Goal: Task Accomplishment & Management: Manage account settings

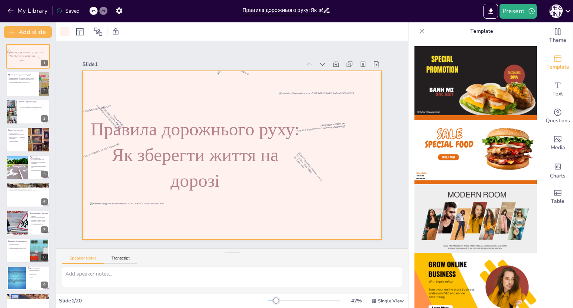
scroll to position [452, 0]
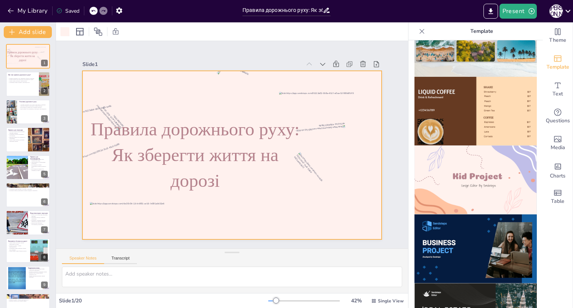
checkbox input "true"
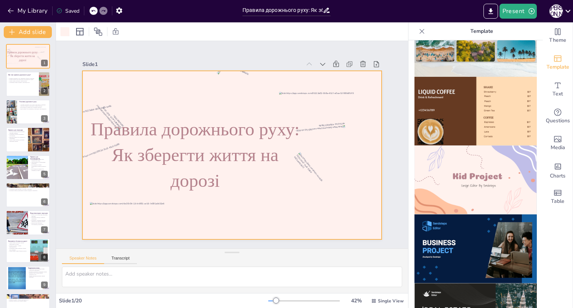
checkbox input "true"
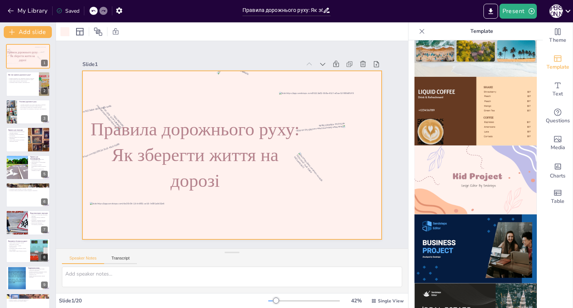
checkbox input "true"
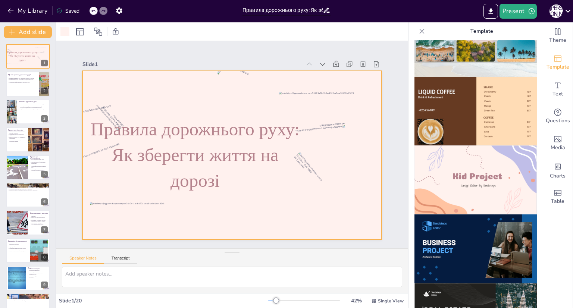
checkbox input "true"
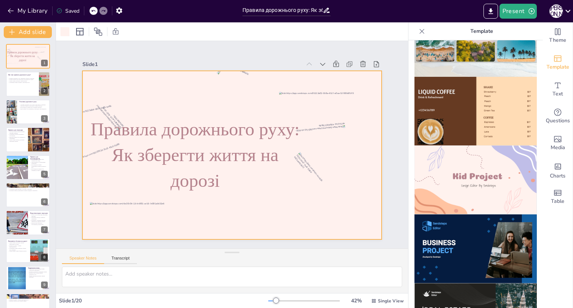
checkbox input "true"
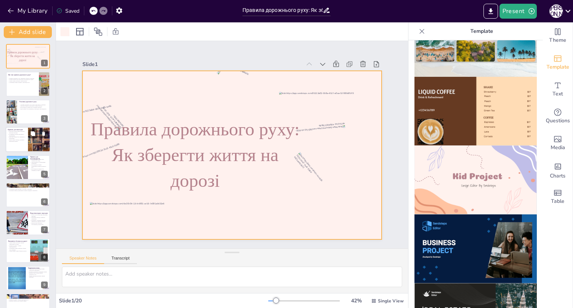
checkbox input "true"
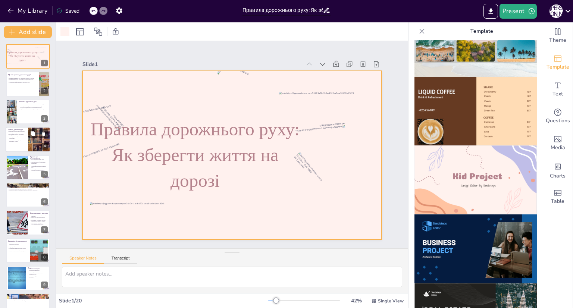
checkbox input "true"
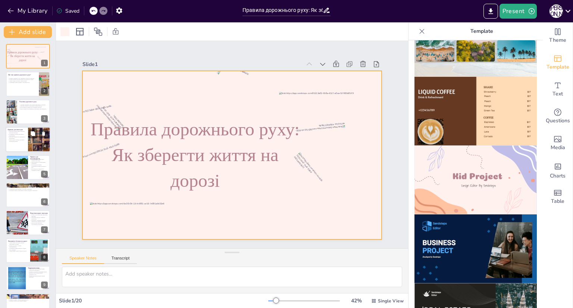
checkbox input "true"
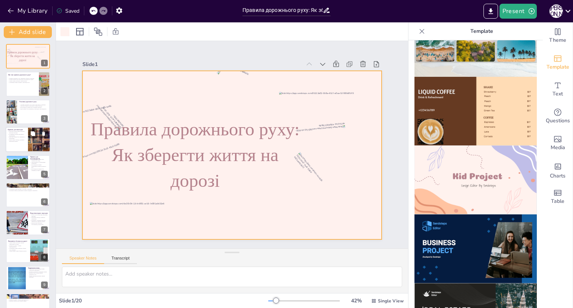
checkbox input "true"
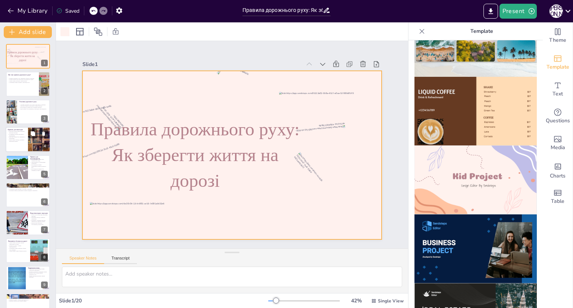
checkbox input "true"
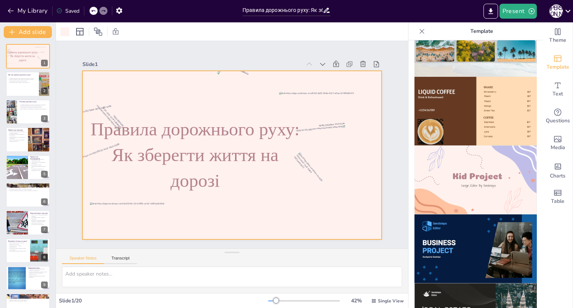
checkbox input "true"
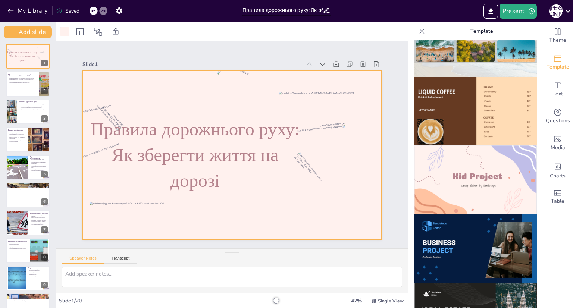
checkbox input "true"
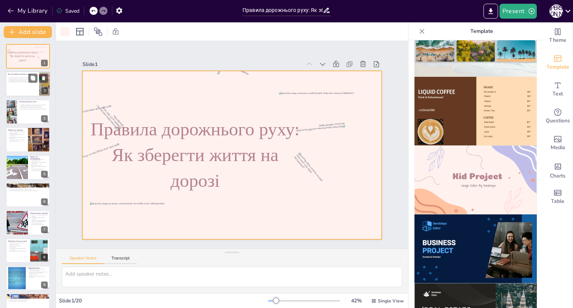
checkbox input "true"
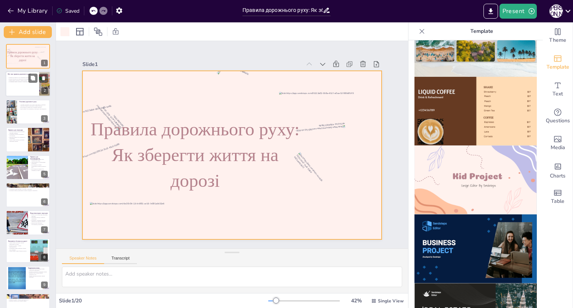
click at [22, 84] on div at bounding box center [28, 84] width 45 height 25
checkbox input "true"
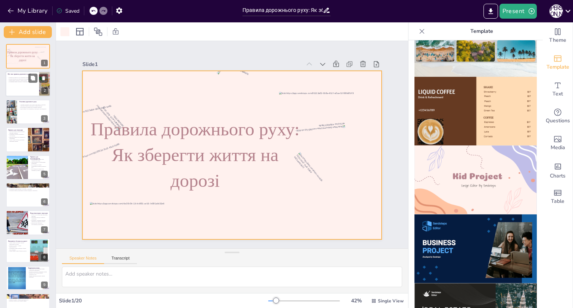
checkbox input "true"
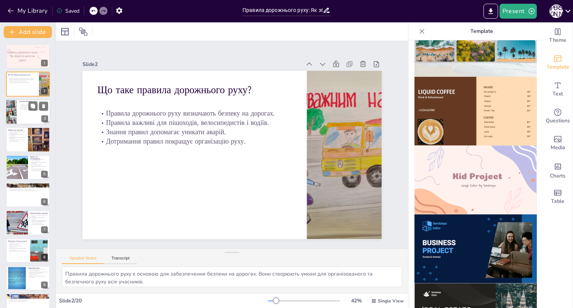
checkbox input "true"
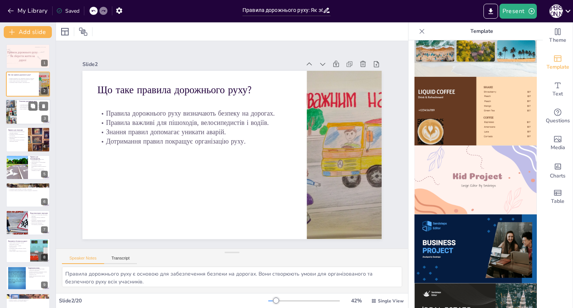
checkbox input "true"
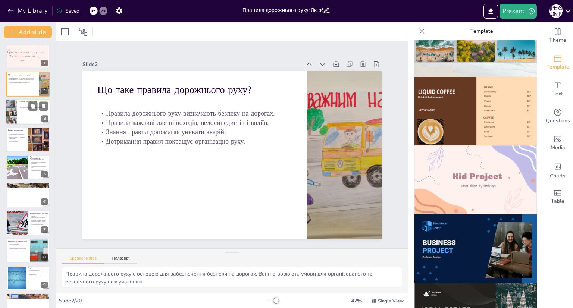
checkbox input "true"
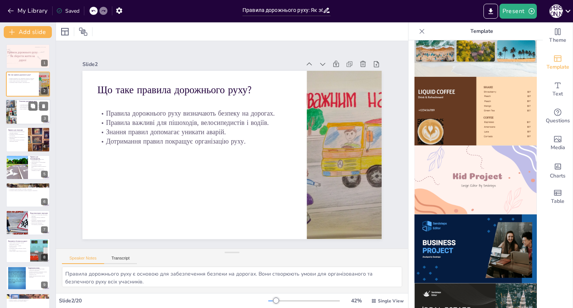
checkbox input "true"
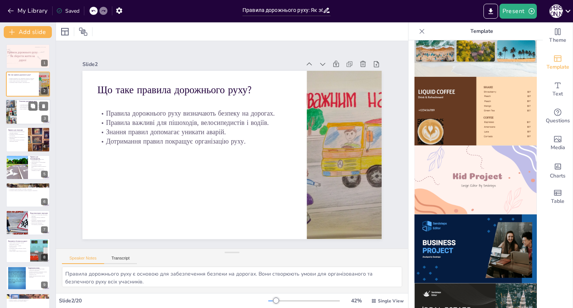
checkbox input "true"
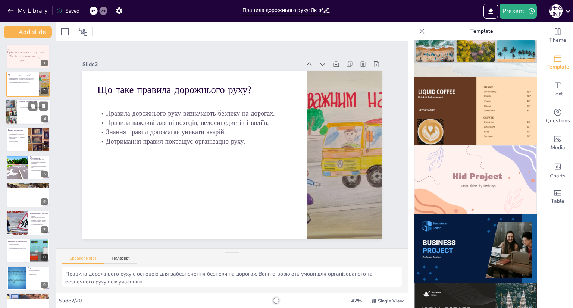
checkbox input "true"
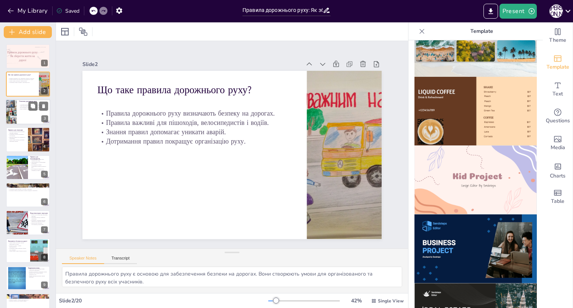
click at [25, 113] on div at bounding box center [28, 111] width 45 height 25
checkbox input "true"
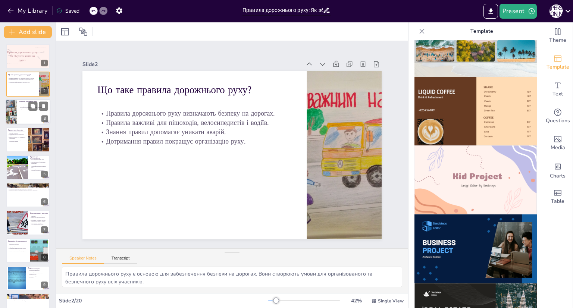
checkbox input "true"
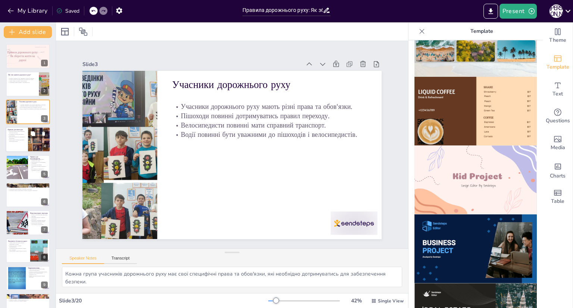
checkbox input "true"
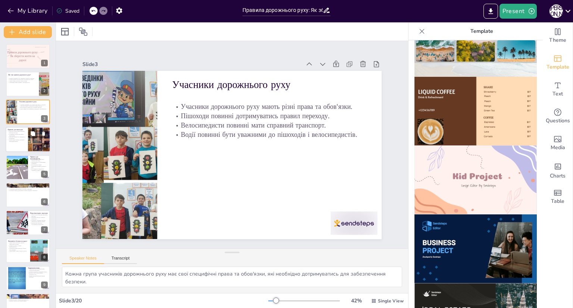
checkbox input "true"
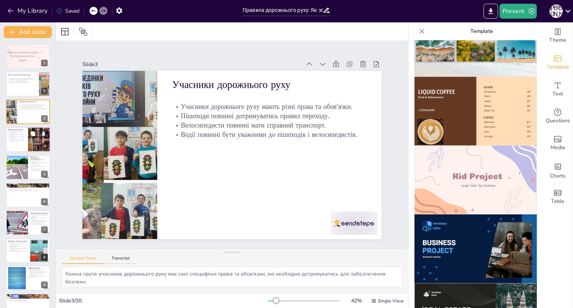
checkbox input "true"
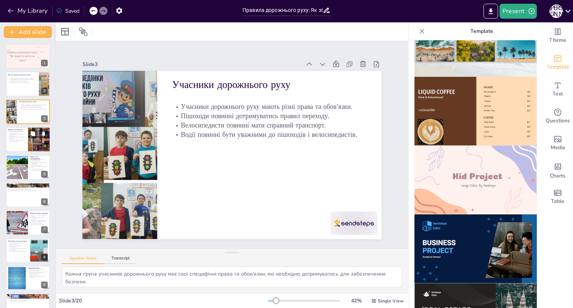
click at [25, 138] on p "Пішоходи повинні бути уважними та обережними." at bounding box center [17, 137] width 18 height 3
checkbox input "true"
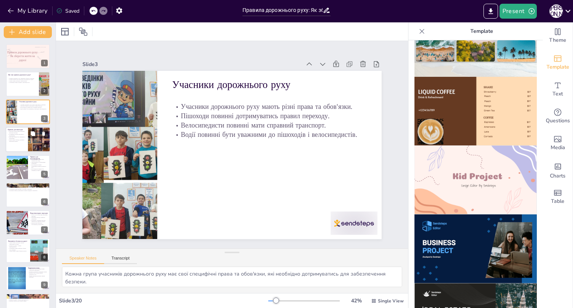
checkbox input "true"
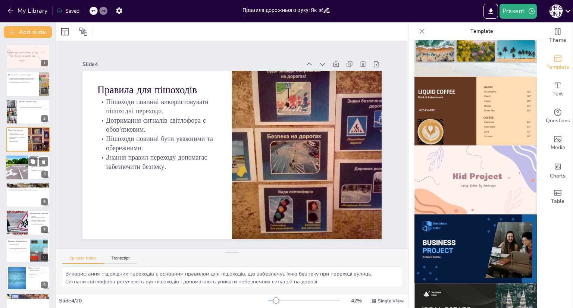
checkbox input "true"
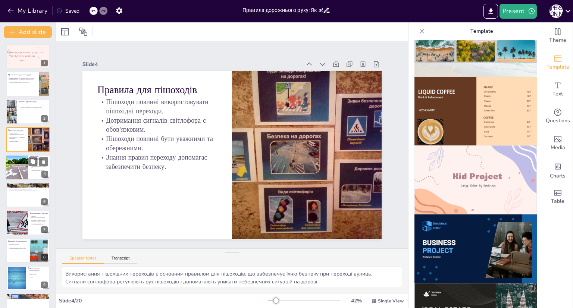
checkbox input "true"
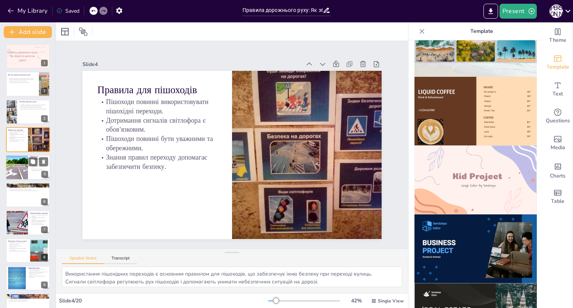
checkbox input "true"
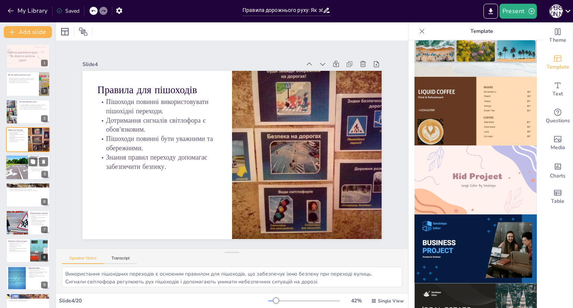
checkbox input "true"
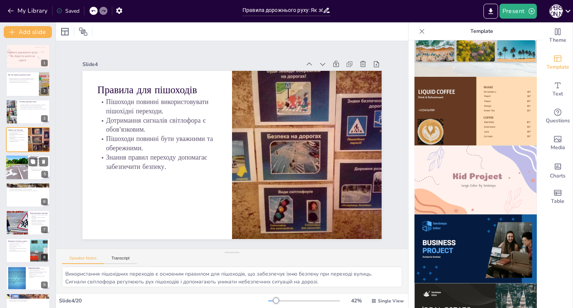
click at [23, 165] on div at bounding box center [17, 167] width 42 height 25
checkbox input "true"
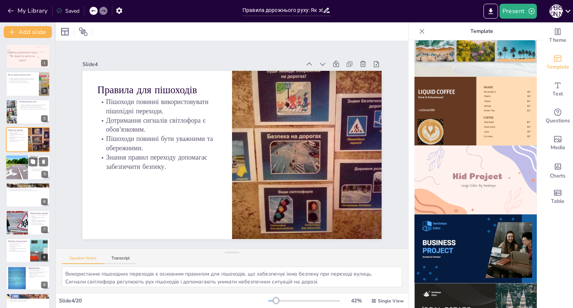
checkbox input "true"
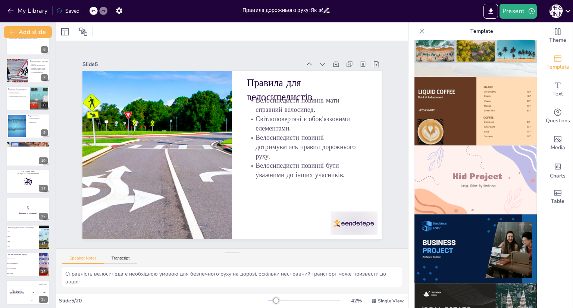
checkbox input "true"
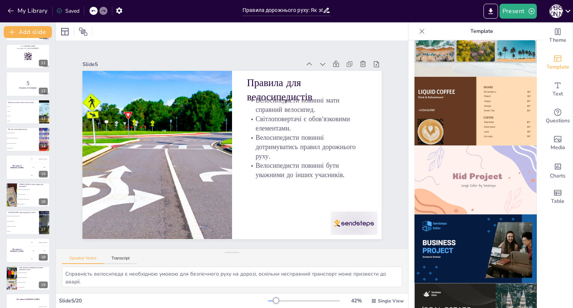
scroll to position [293, 0]
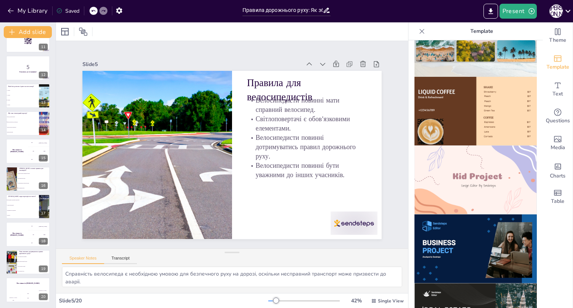
checkbox input "true"
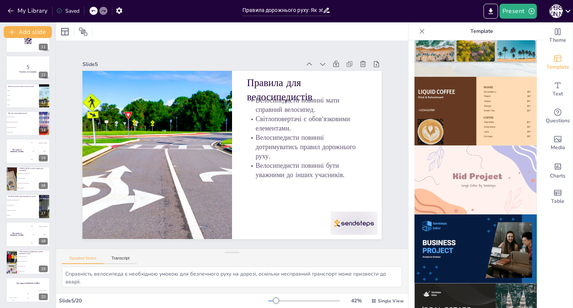
checkbox input "true"
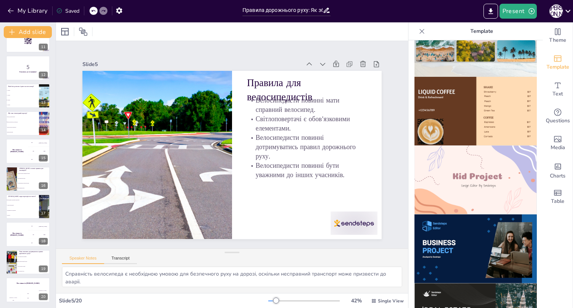
checkbox input "true"
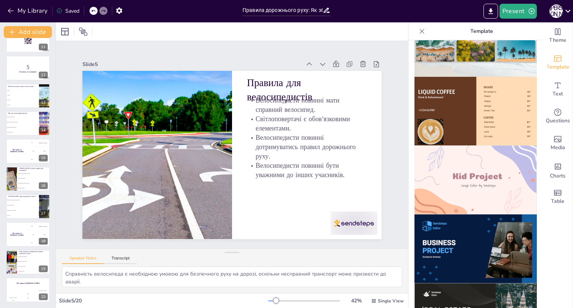
checkbox input "true"
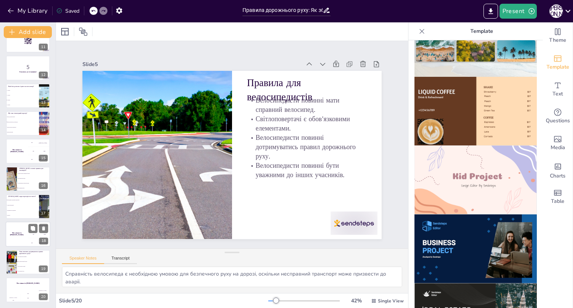
checkbox input "true"
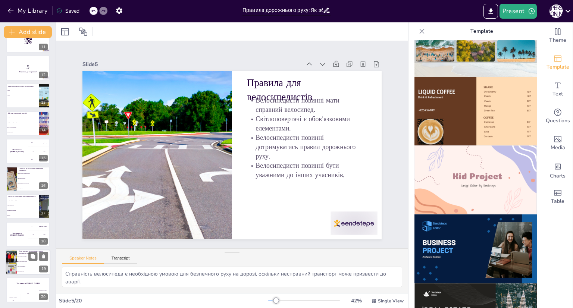
checkbox input "true"
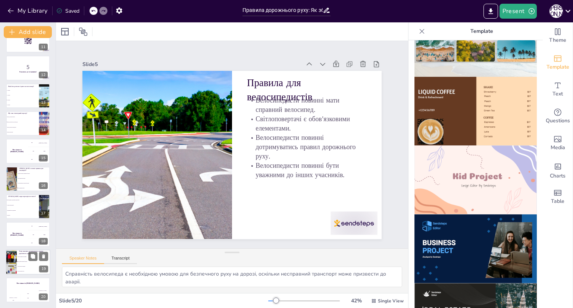
checkbox input "true"
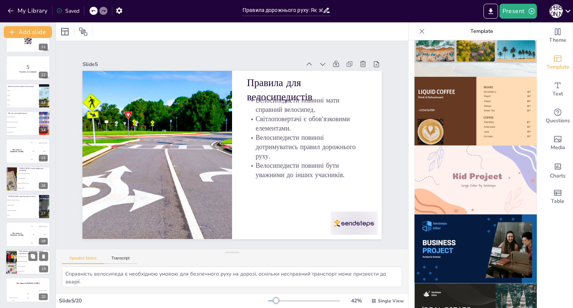
checkbox input "true"
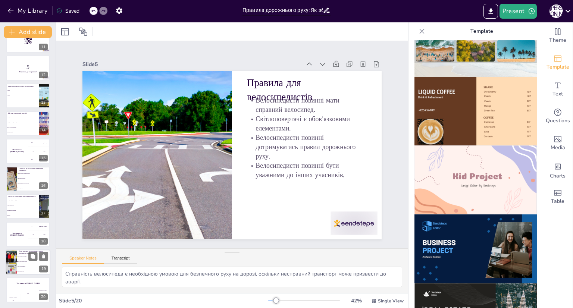
checkbox input "true"
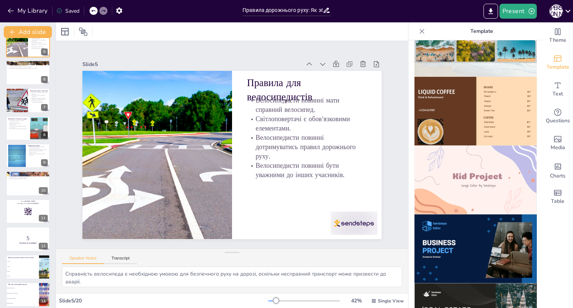
scroll to position [0, 0]
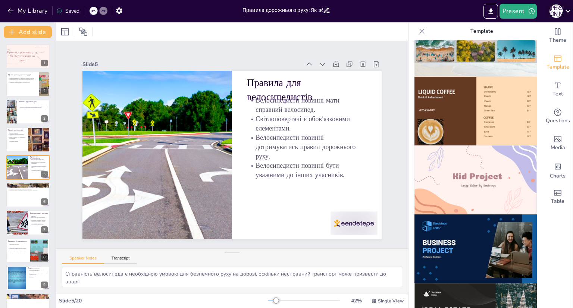
click at [562, 9] on icon at bounding box center [567, 11] width 10 height 10
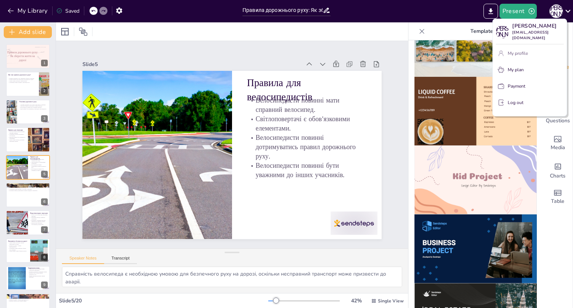
click at [515, 57] on p "My profile" at bounding box center [517, 53] width 20 height 7
